Goal: Task Accomplishment & Management: Manage account settings

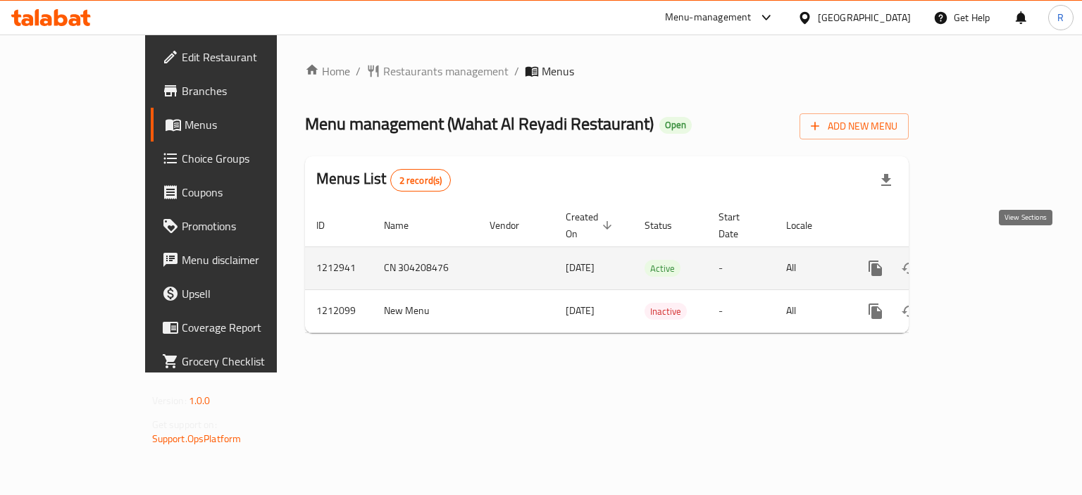
click at [983, 262] on icon "enhanced table" at bounding box center [977, 268] width 13 height 13
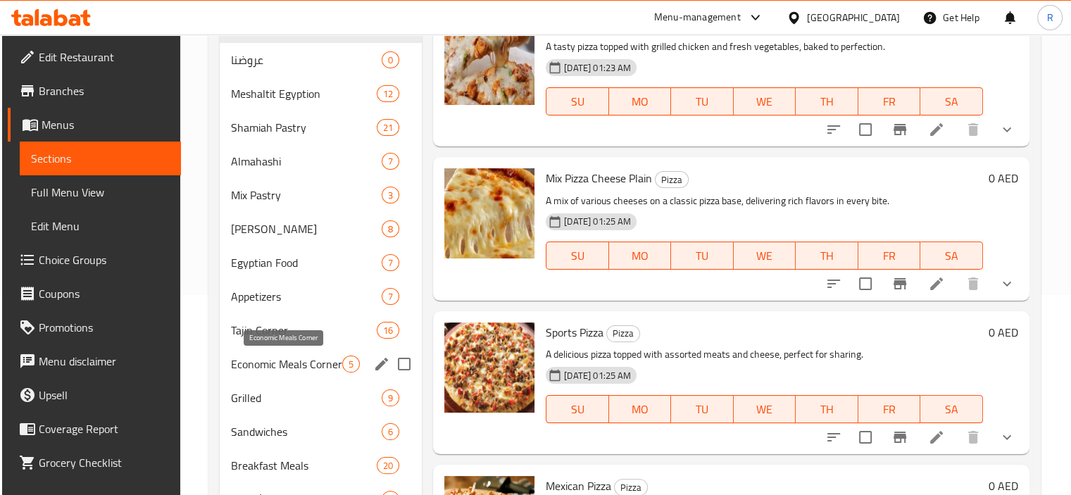
scroll to position [266, 0]
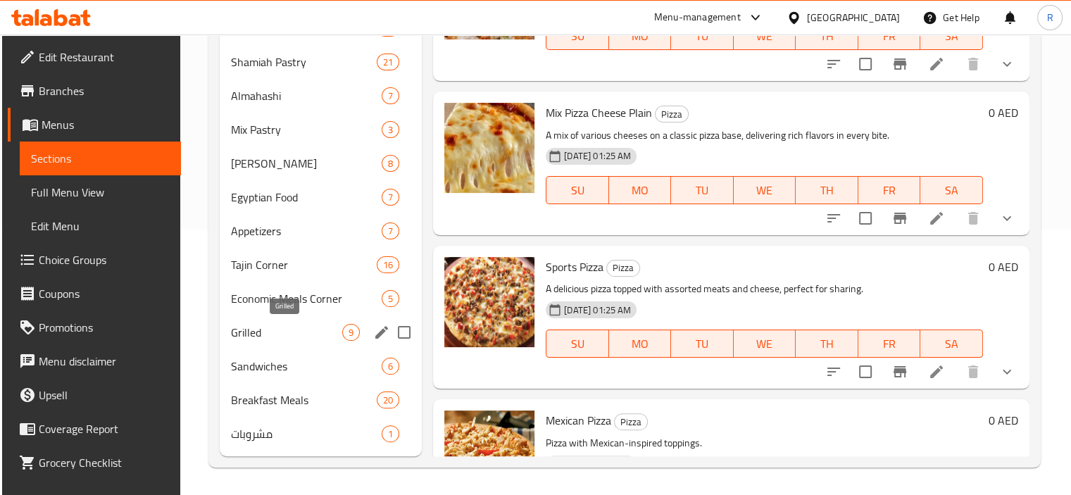
click at [242, 332] on span "Grilled" at bounding box center [286, 332] width 111 height 17
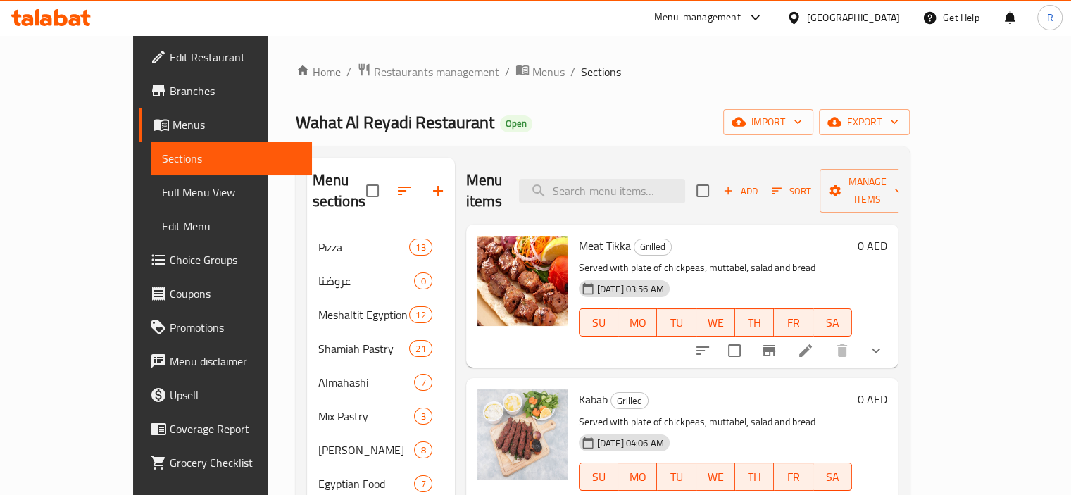
click at [374, 80] on span "Restaurants management" at bounding box center [436, 71] width 125 height 17
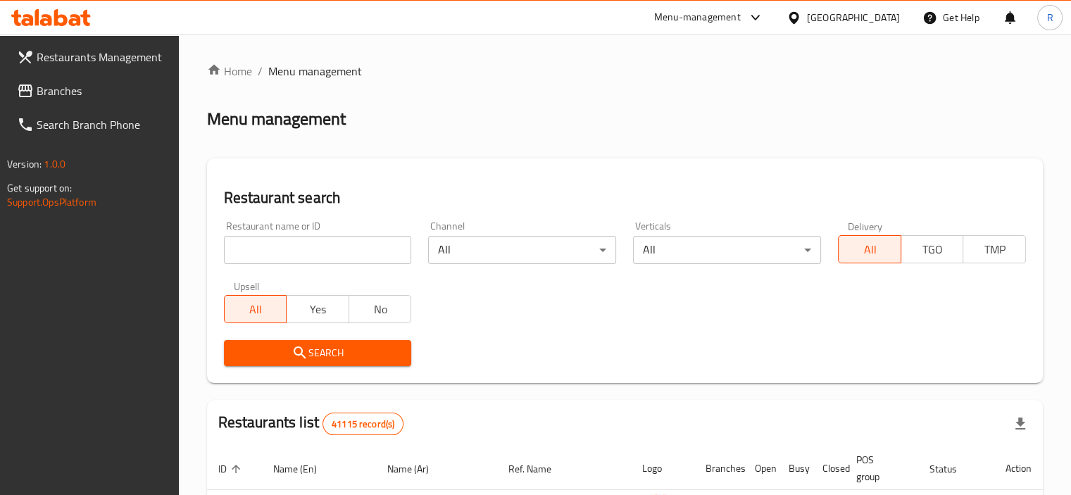
click at [323, 254] on input "search" at bounding box center [318, 250] width 188 height 28
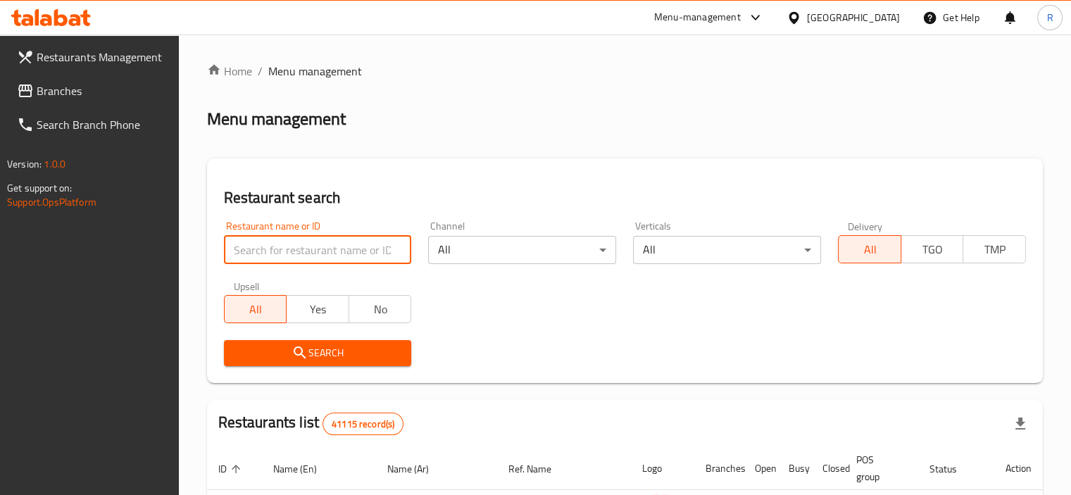
paste input "15506"
type input "15506"
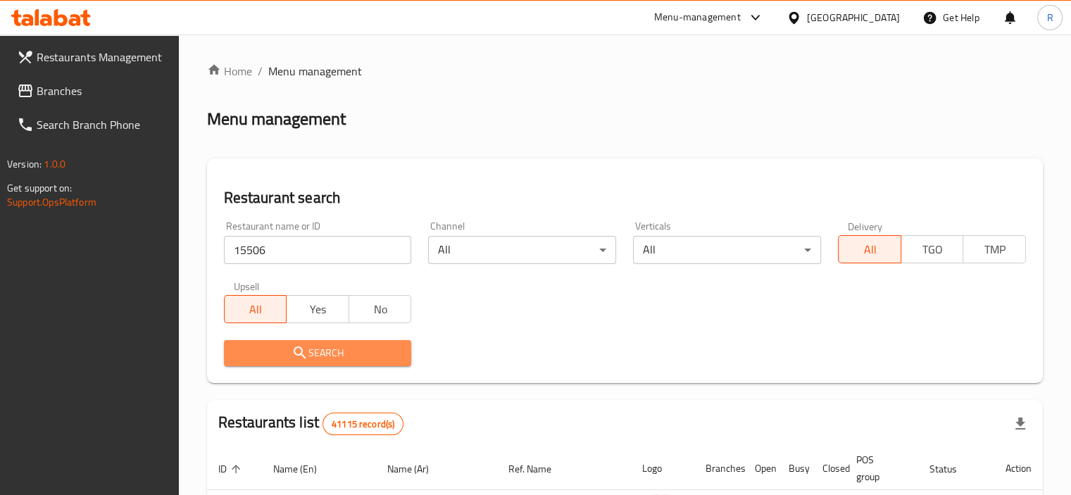
click at [321, 346] on span "Search" at bounding box center [318, 353] width 166 height 18
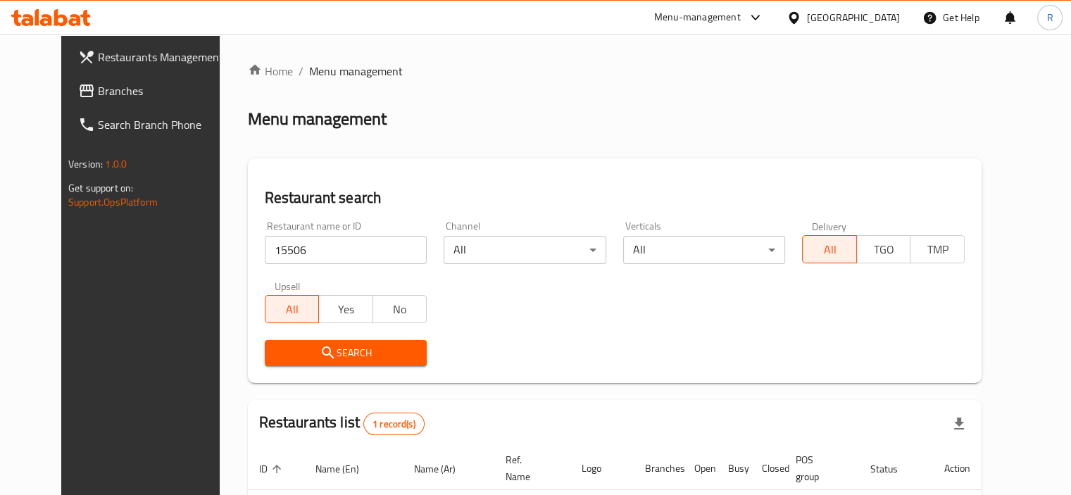
click at [492, 161] on div "Restaurant search Restaurant name or ID 15506 Restaurant name or ID Channel All…" at bounding box center [615, 270] width 734 height 225
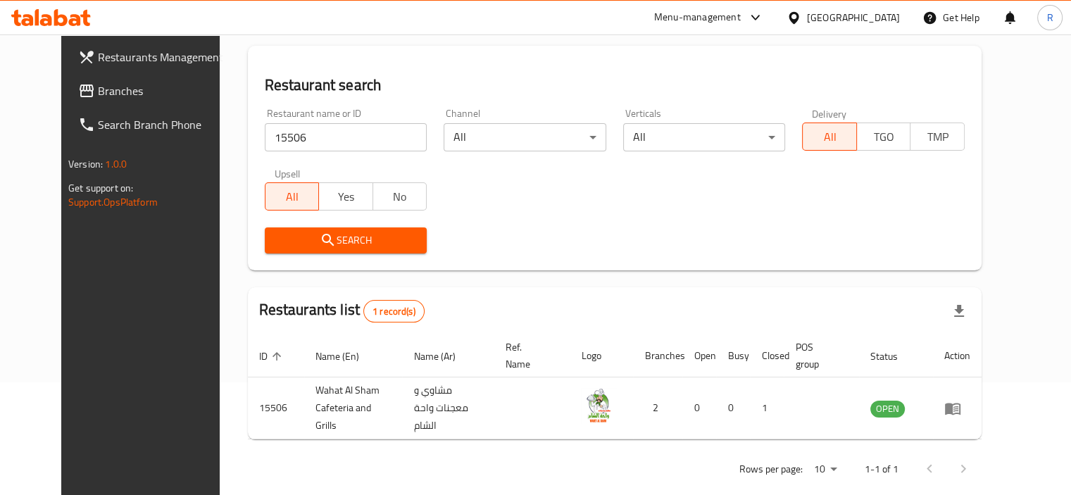
scroll to position [121, 0]
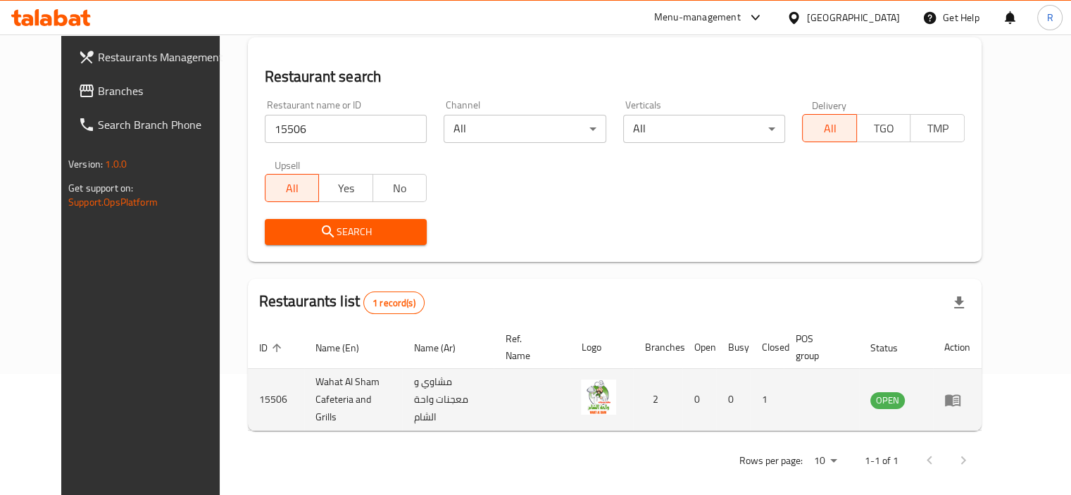
click at [961, 392] on icon "enhanced table" at bounding box center [953, 400] width 17 height 17
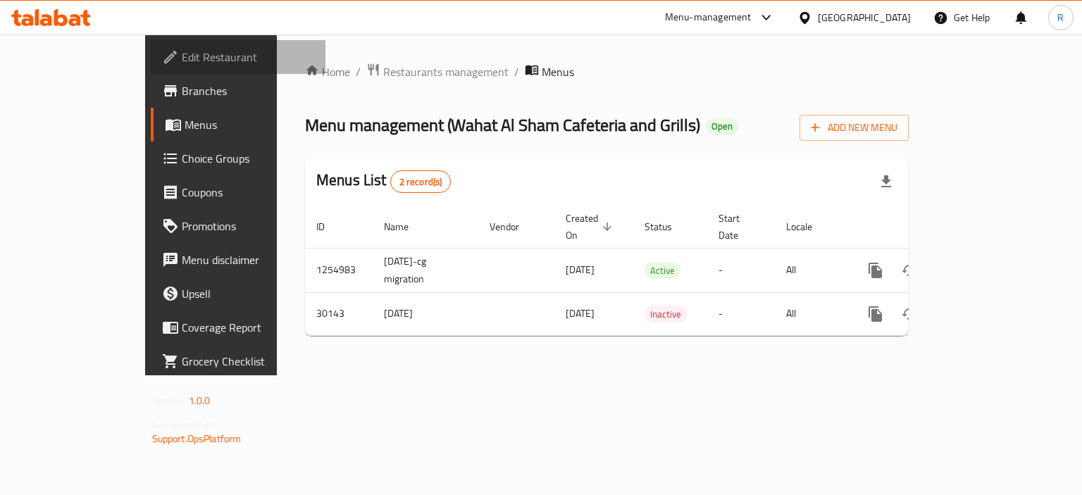
click at [182, 50] on span "Edit Restaurant" at bounding box center [248, 57] width 133 height 17
